Goal: Book appointment/travel/reservation

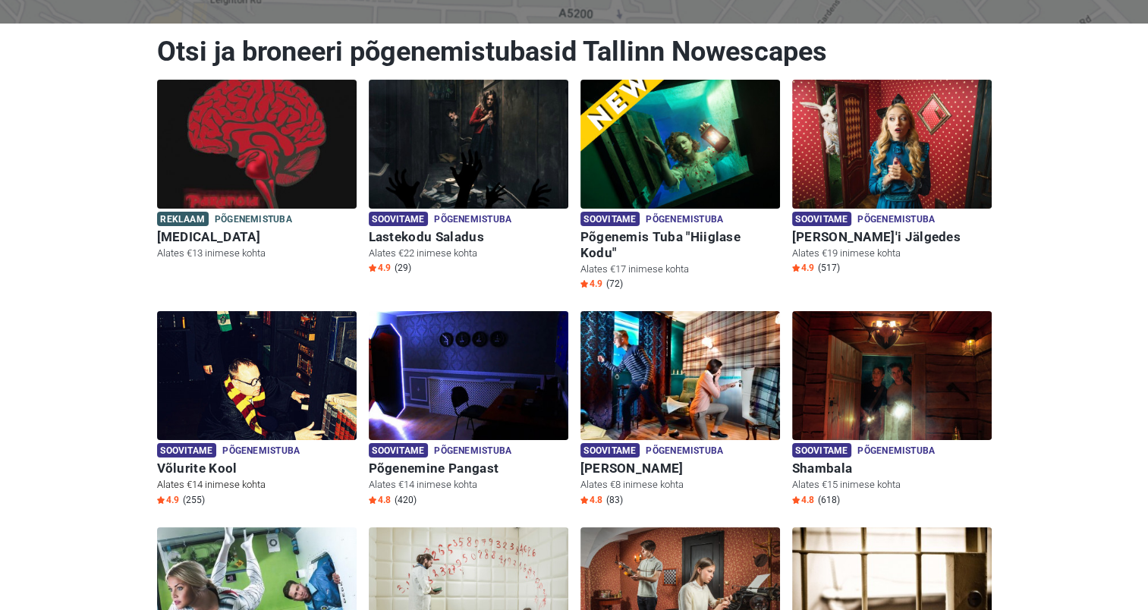
scroll to position [152, 0]
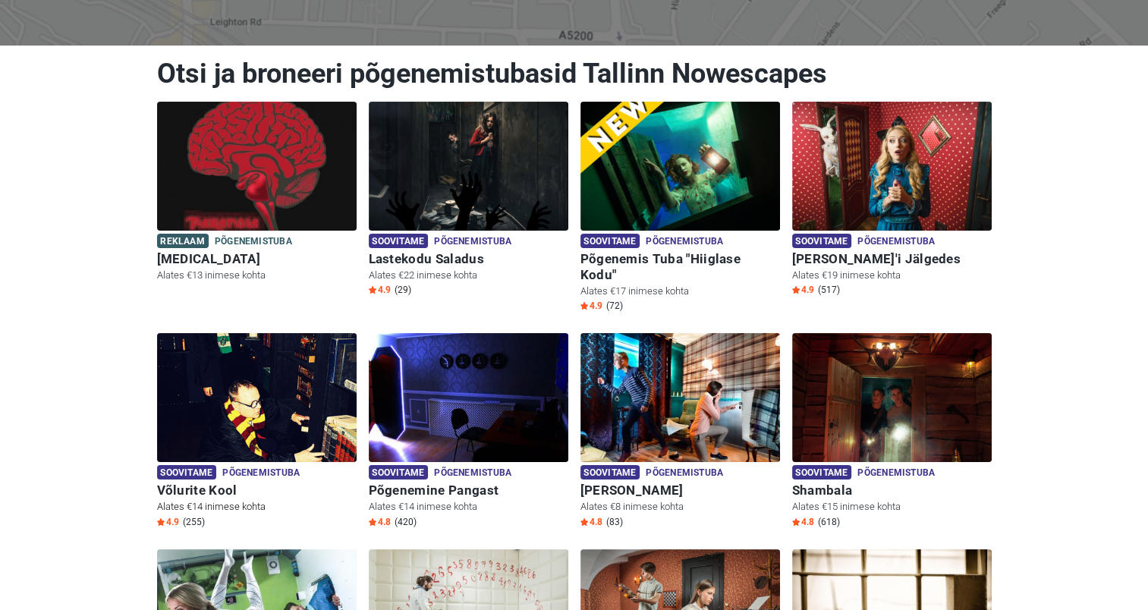
click at [302, 388] on img at bounding box center [257, 397] width 200 height 129
click at [448, 381] on img at bounding box center [469, 397] width 200 height 129
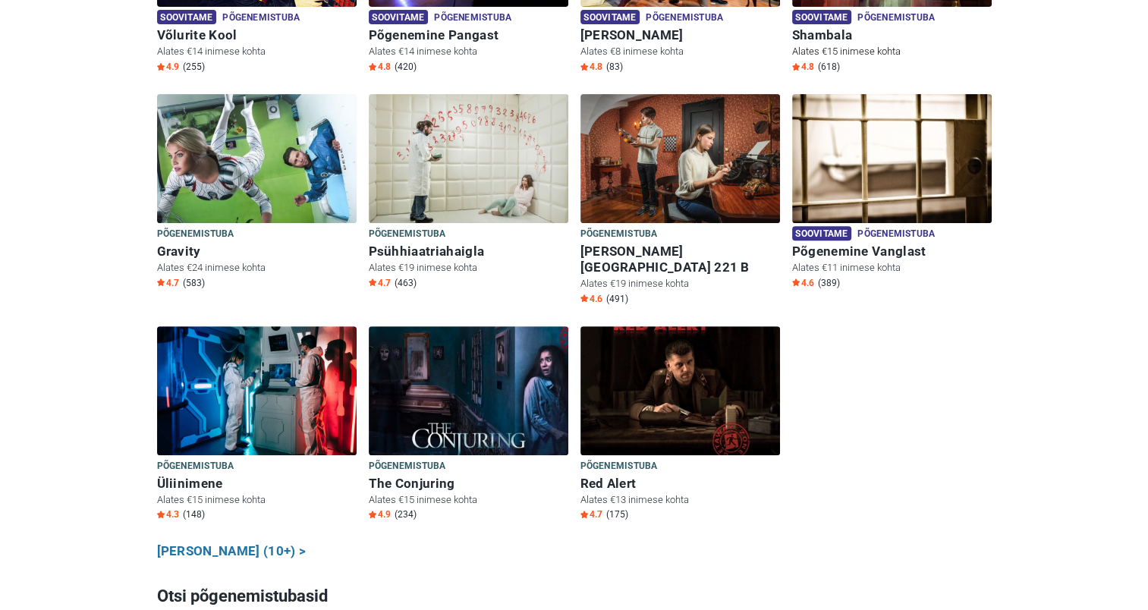
scroll to position [759, 0]
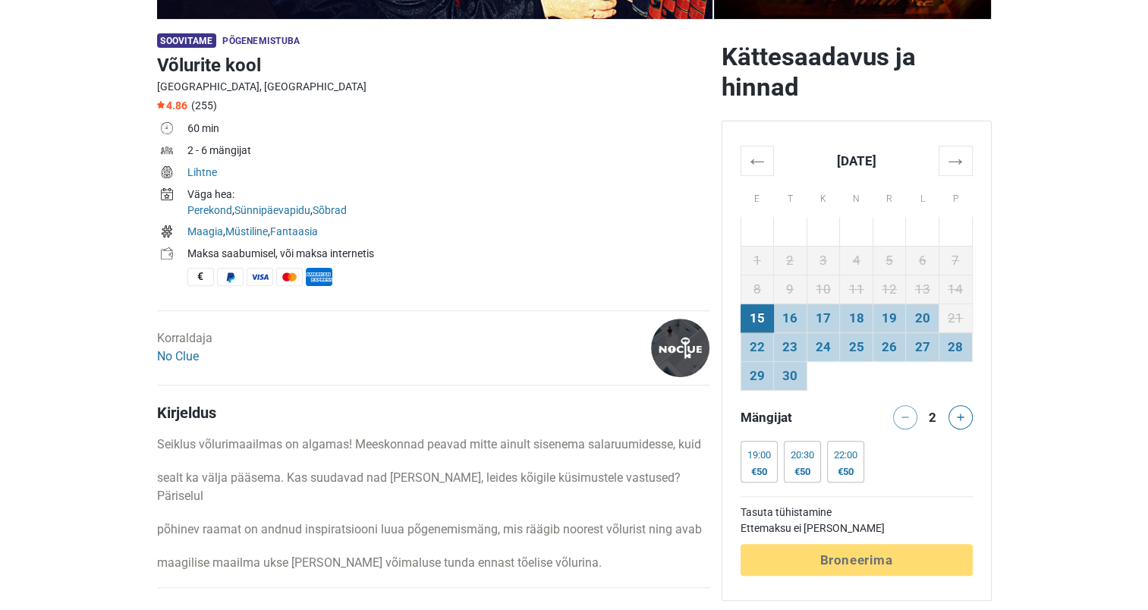
scroll to position [455, 0]
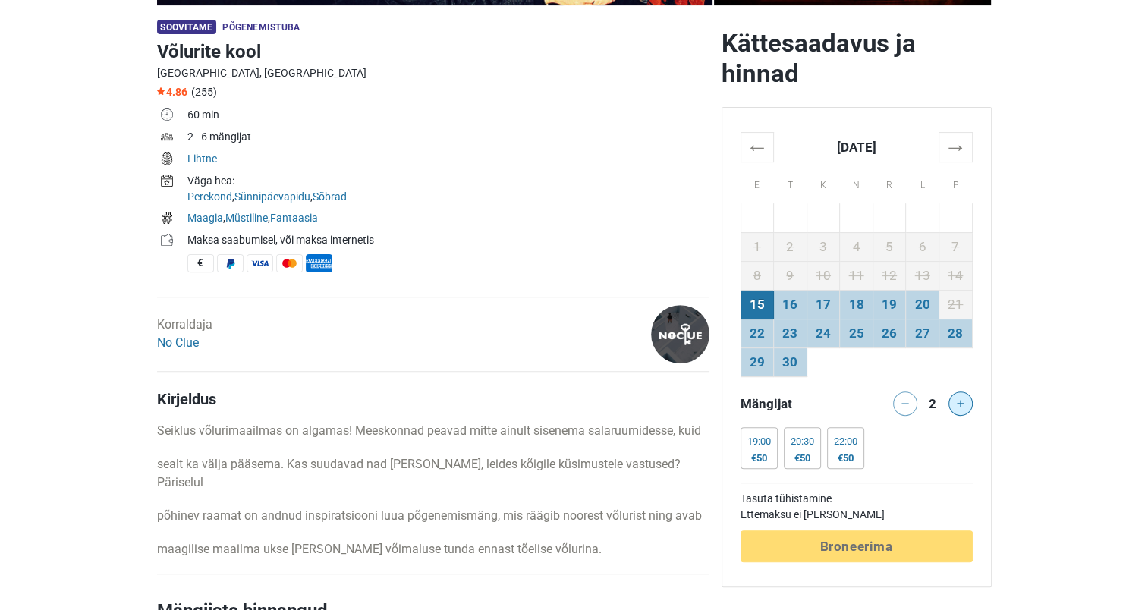
click at [953, 404] on button at bounding box center [961, 404] width 24 height 24
click at [962, 402] on icon at bounding box center [961, 404] width 8 height 8
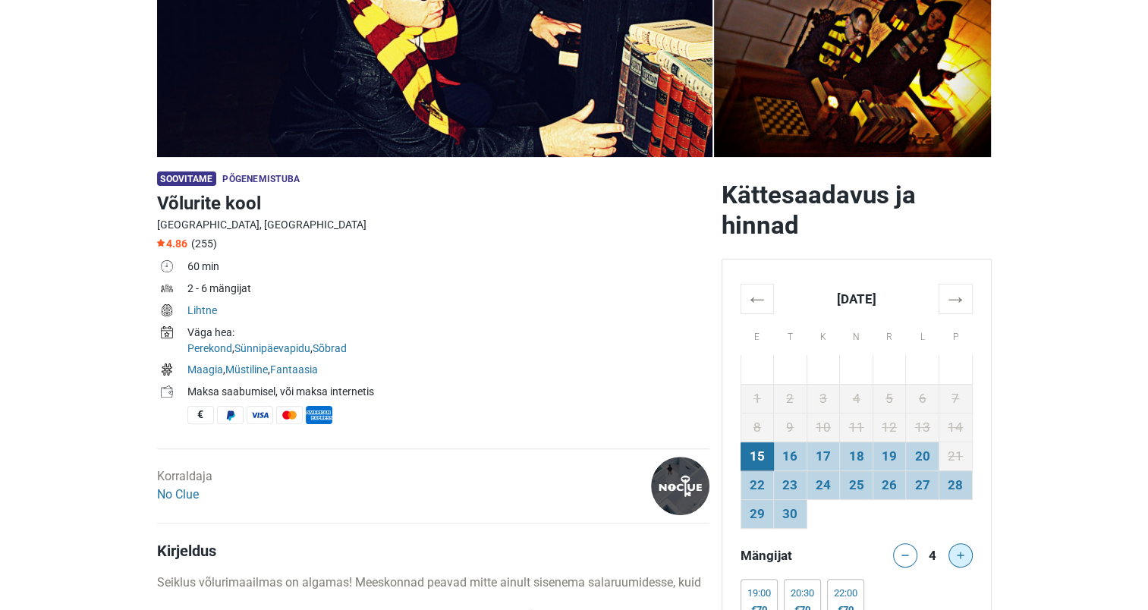
scroll to position [76, 0]
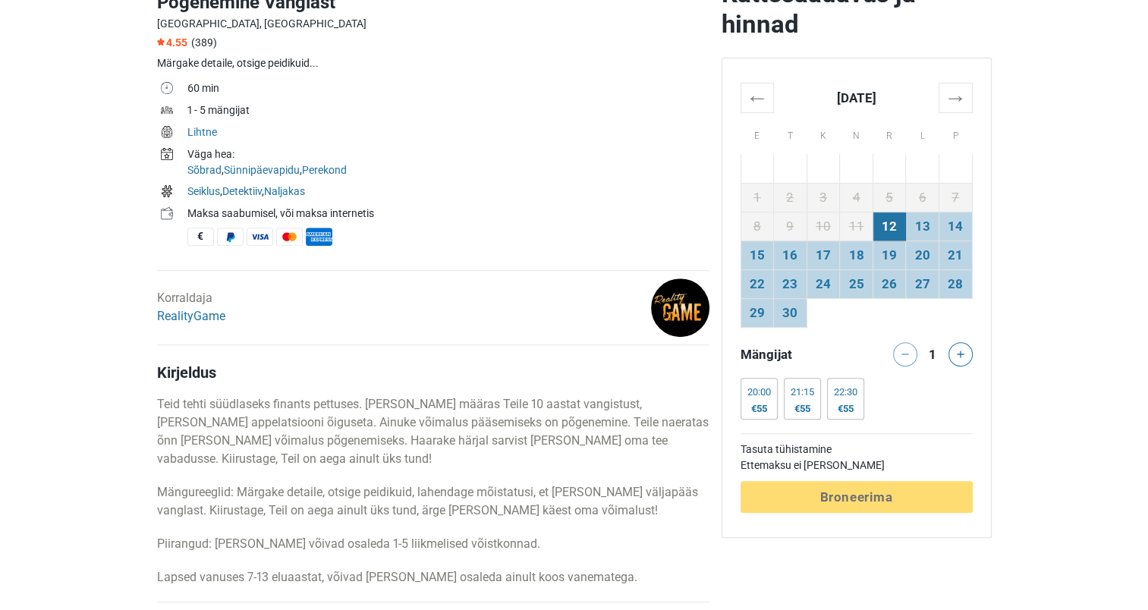
scroll to position [531, 0]
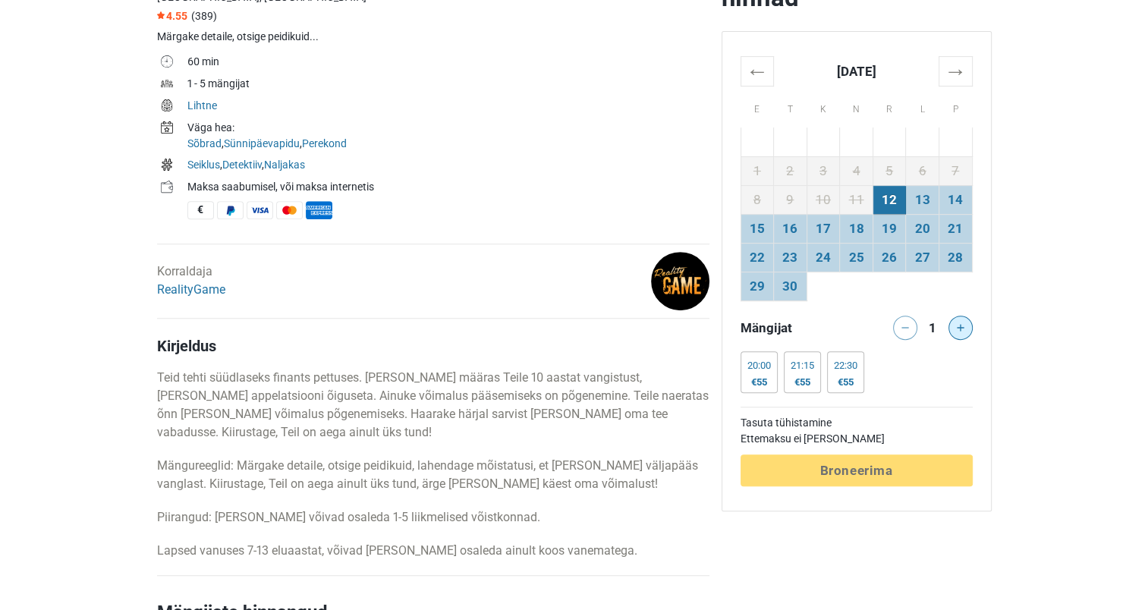
click at [965, 332] on button at bounding box center [961, 328] width 24 height 24
click at [950, 370] on div "20:00 €55 20:00 €55 20:00 €55 20:00 €55 20:00 €55 21:15 €55 21:15 €55 21:15 €55…" at bounding box center [857, 375] width 232 height 48
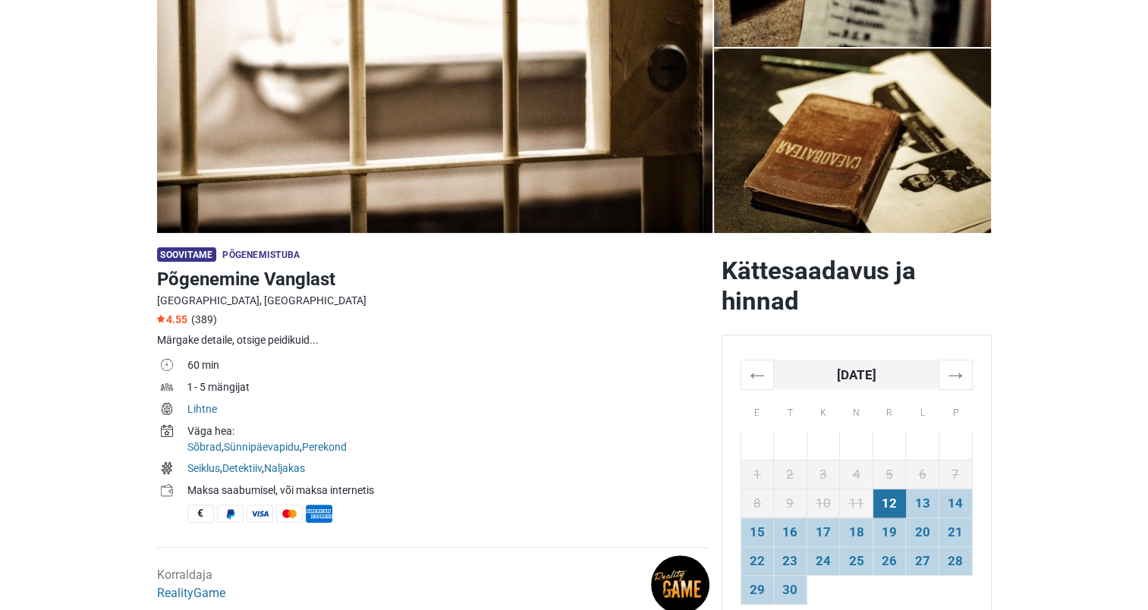
scroll to position [228, 0]
click at [956, 503] on td "14" at bounding box center [955, 503] width 33 height 29
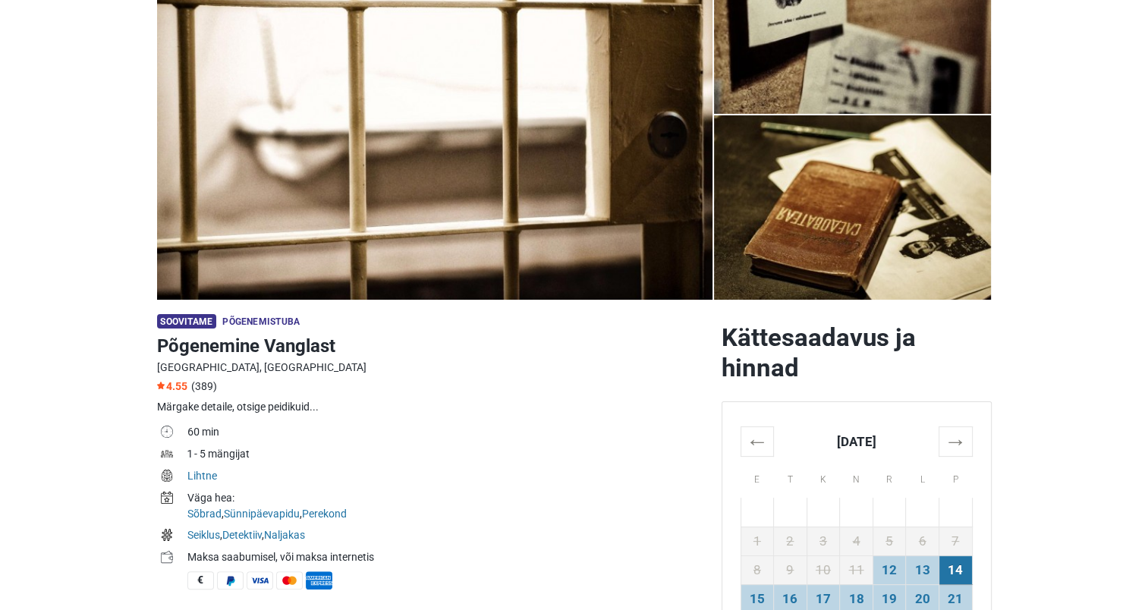
scroll to position [76, 0]
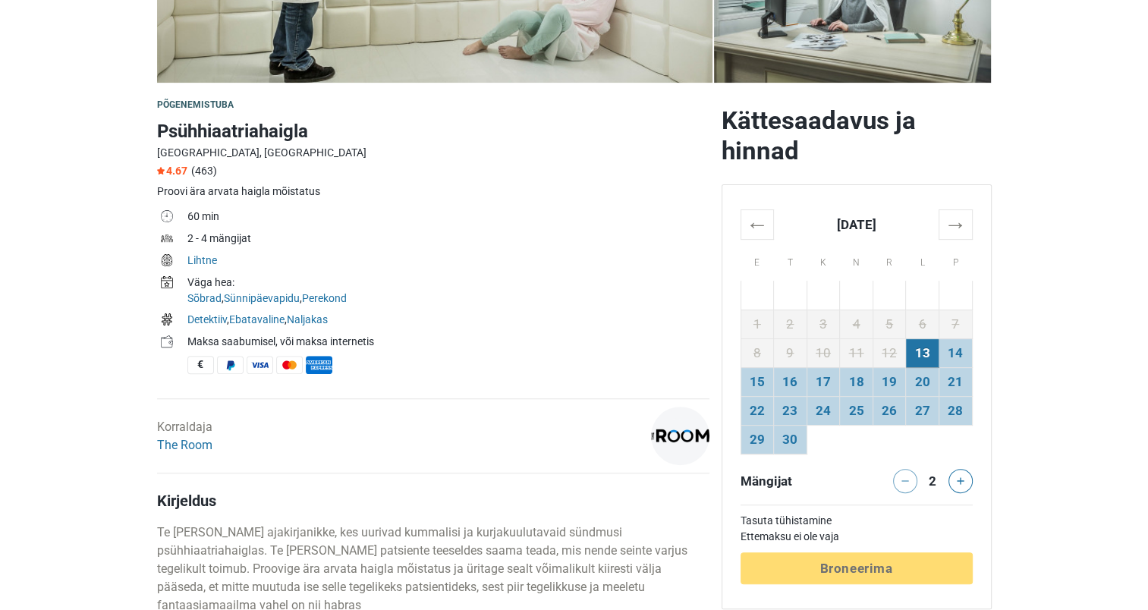
scroll to position [304, 0]
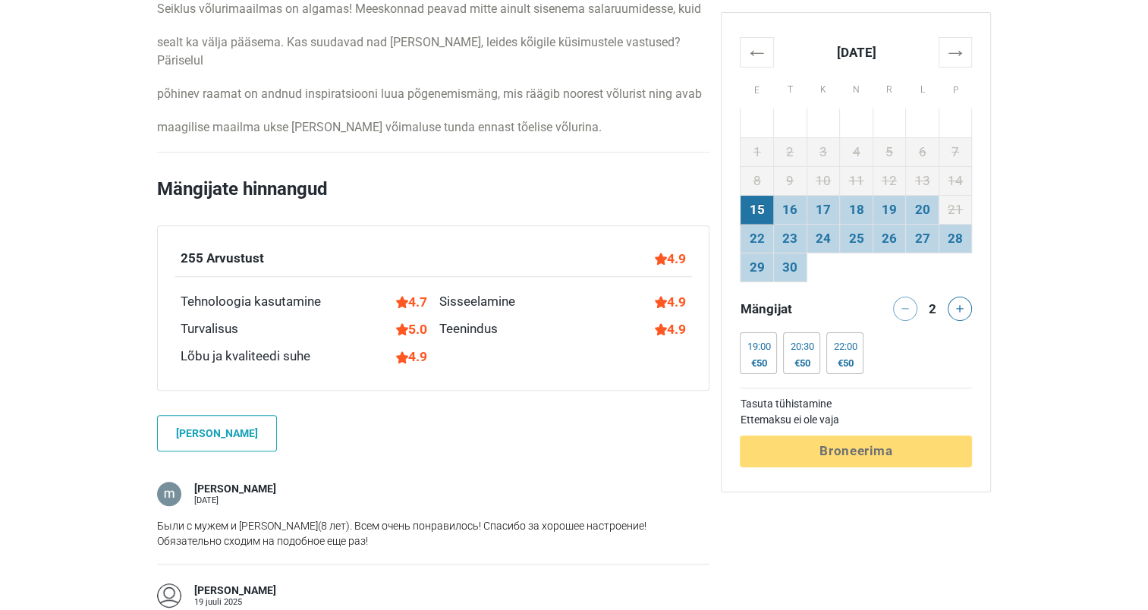
scroll to position [683, 0]
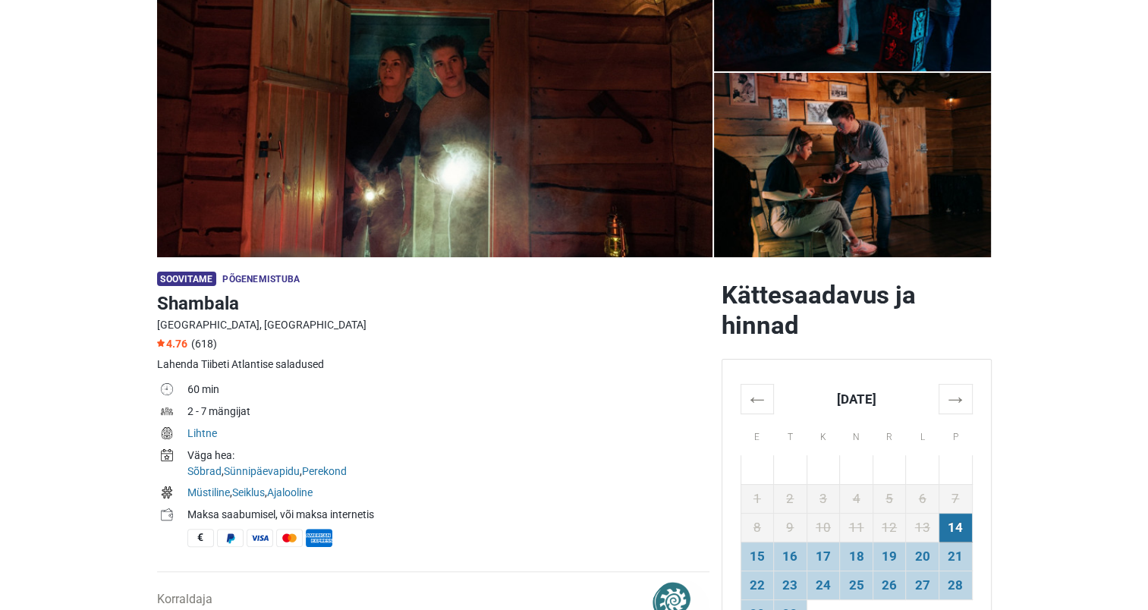
scroll to position [228, 0]
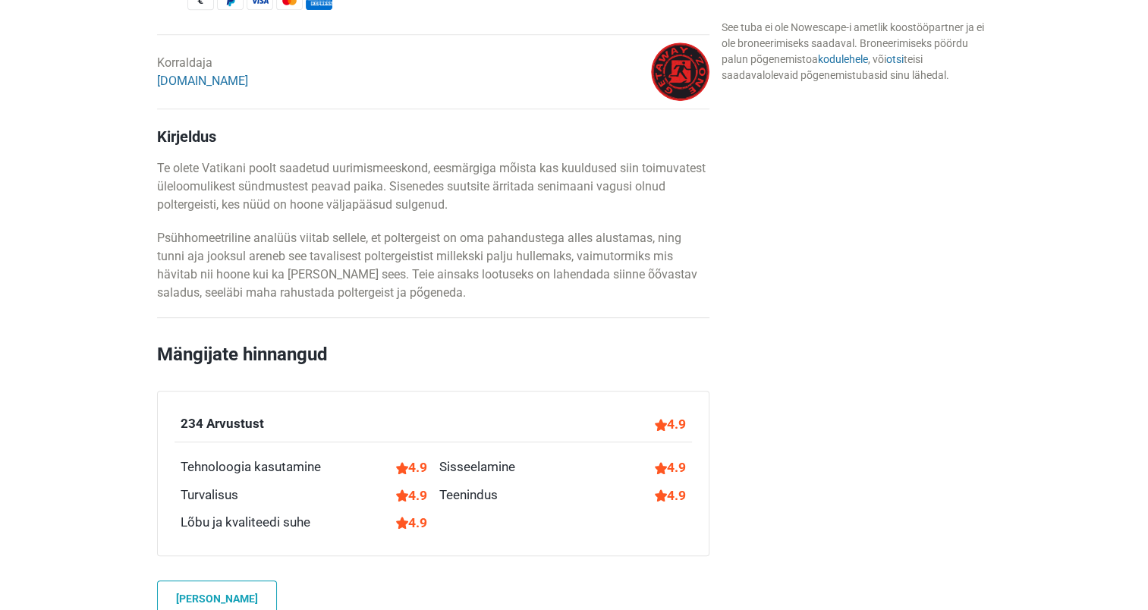
scroll to position [759, 0]
